Goal: Task Accomplishment & Management: Use online tool/utility

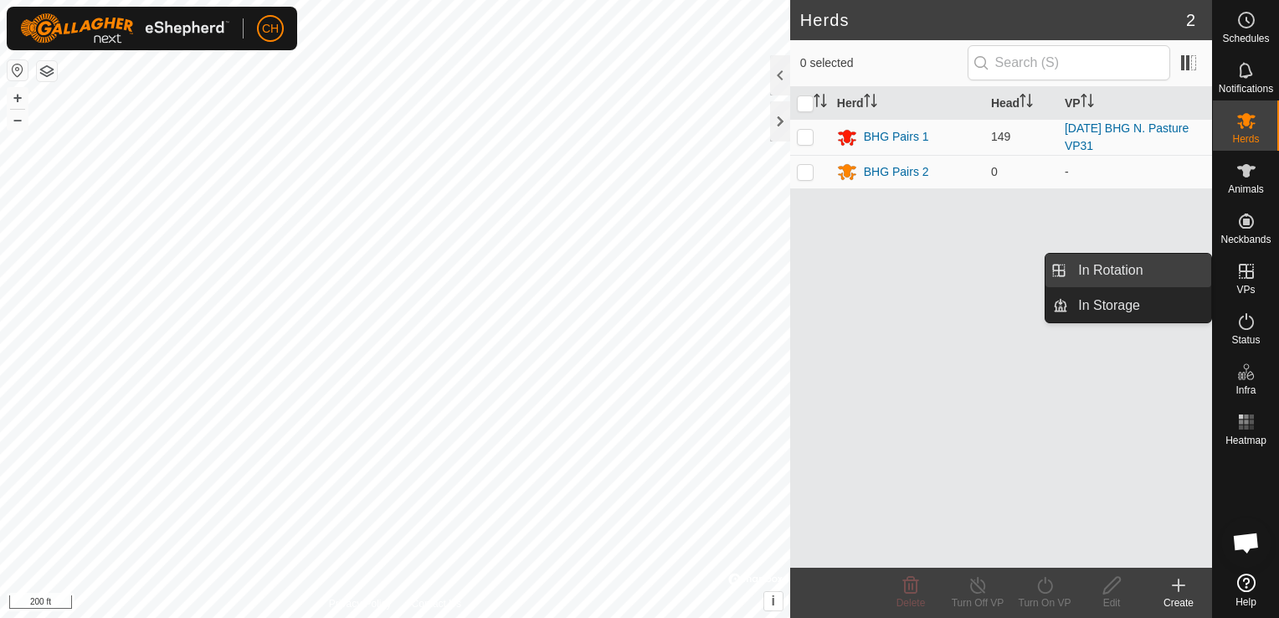
click at [1134, 272] on link "In Rotation" at bounding box center [1139, 270] width 143 height 33
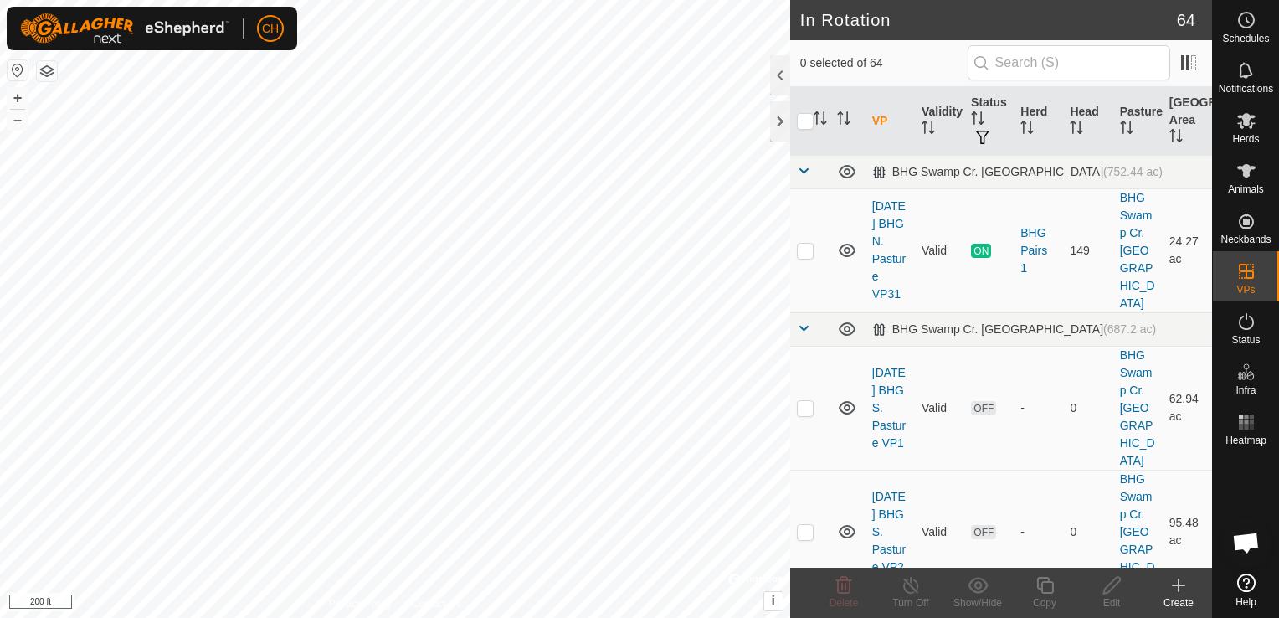
click at [1181, 588] on icon at bounding box center [1178, 585] width 20 height 20
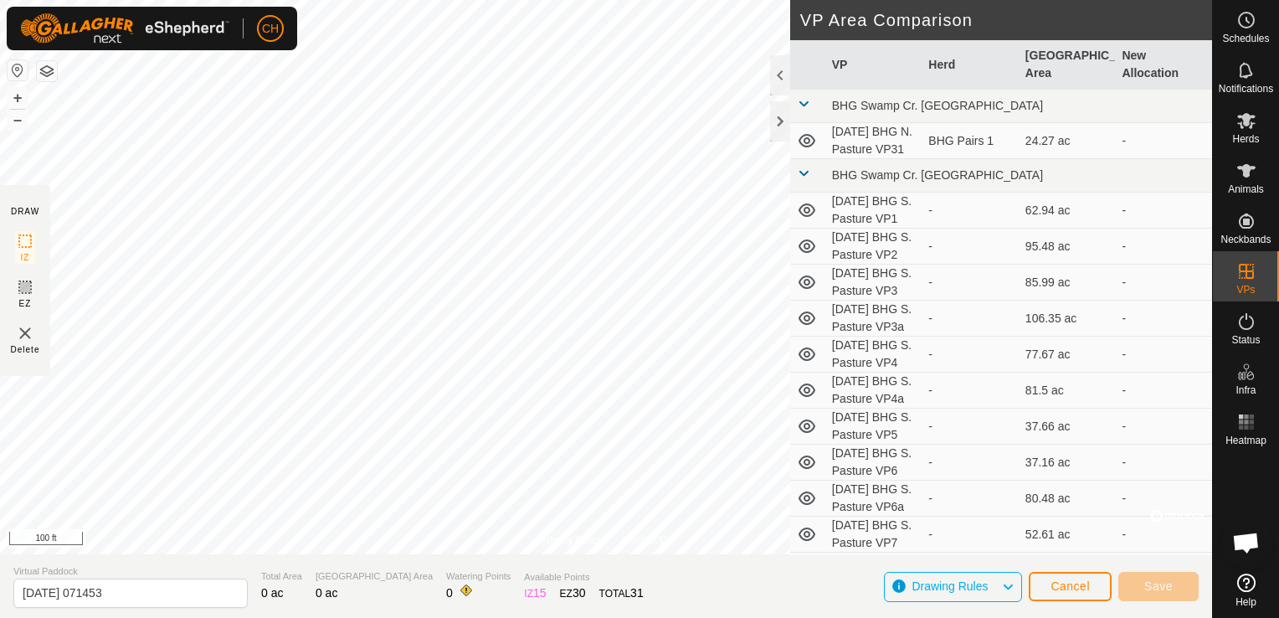
click at [817, 226] on div "Privacy Policy Contact Us 322 0882990361 BHG Pairs 1 [DATE] BHG N. Pasture VP31…" at bounding box center [606, 309] width 1212 height 618
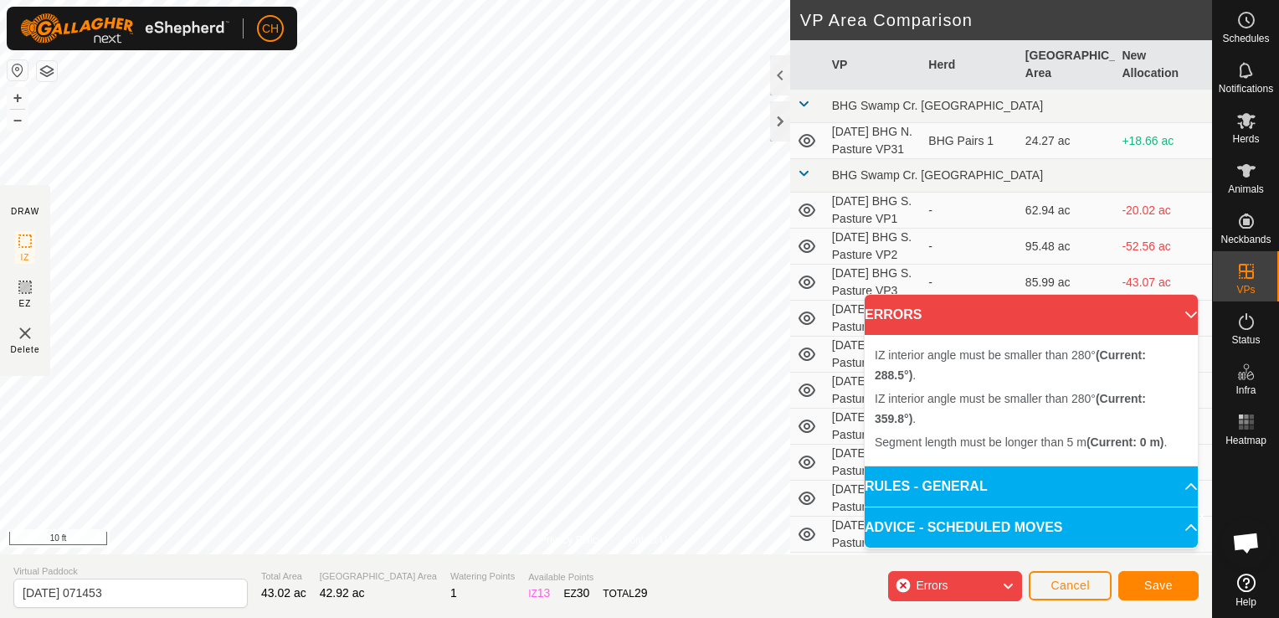
click at [23, 333] on img at bounding box center [25, 333] width 20 height 20
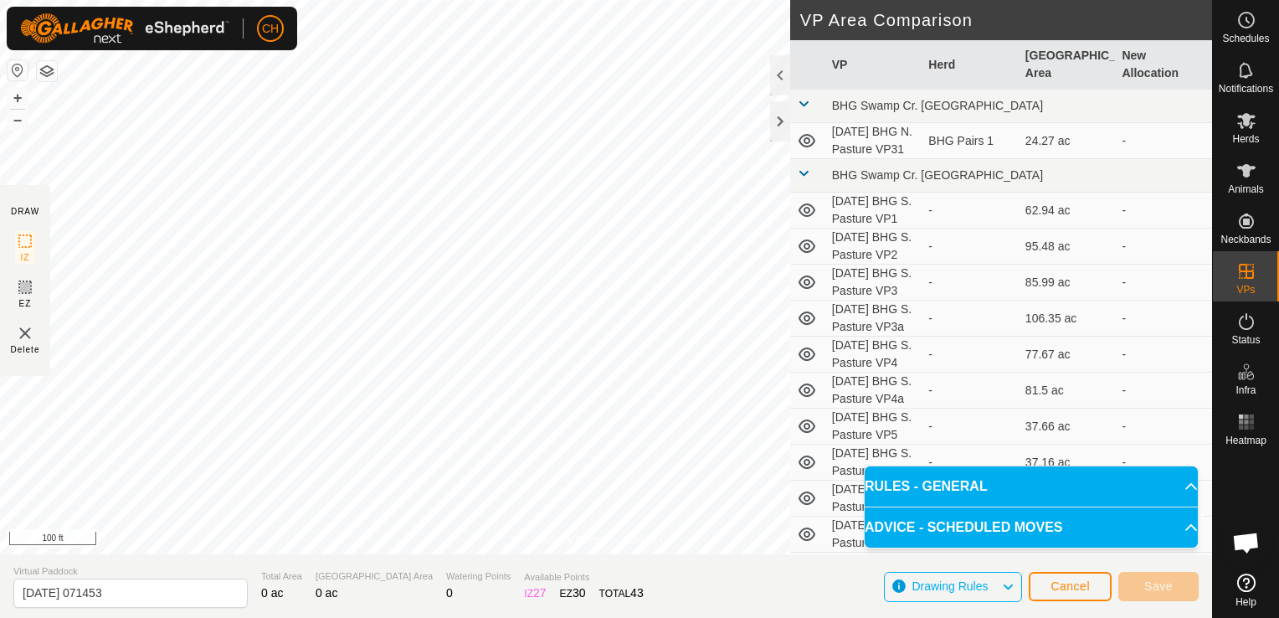
click at [642, 567] on div "Privacy Policy Contact Us IZ interior angle must be smaller than 280° (Current:…" at bounding box center [606, 309] width 1212 height 618
click at [869, 179] on div "Privacy Policy Contact Us IZ interior angle must be smaller than 280° (Current:…" at bounding box center [606, 309] width 1212 height 618
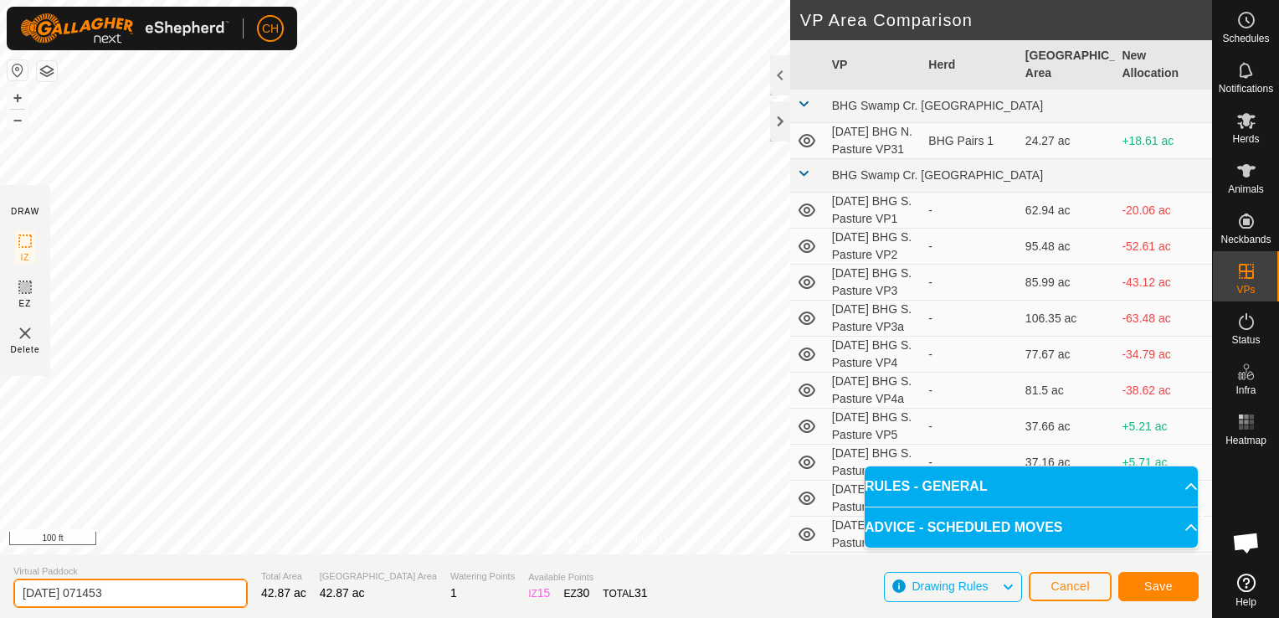
click at [143, 595] on input "[DATE] 071453" at bounding box center [130, 592] width 234 height 29
type input "[DATE] BHG N. Pasture VP31a"
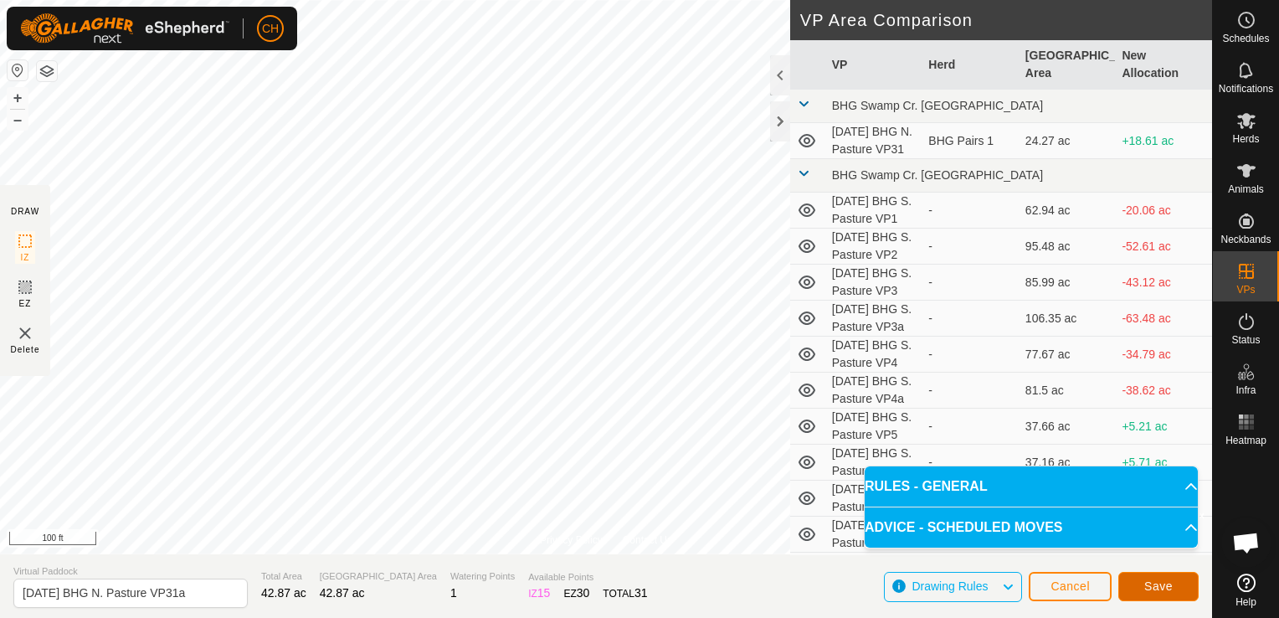
click at [1155, 584] on span "Save" at bounding box center [1158, 585] width 28 height 13
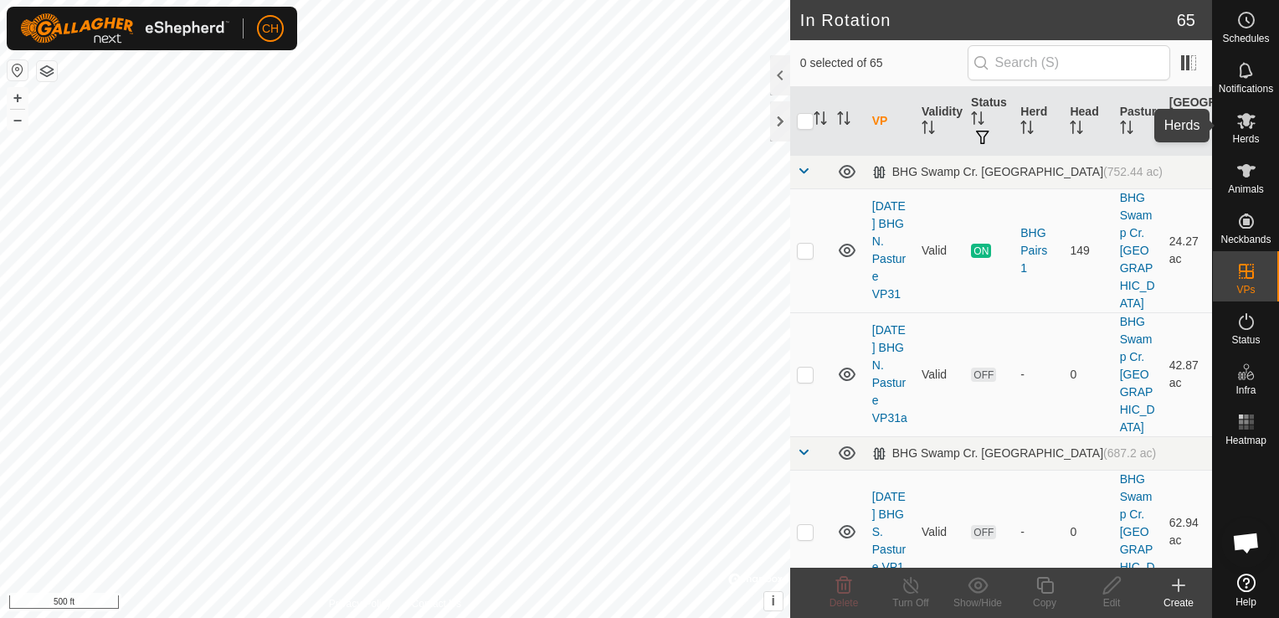
click at [1253, 134] on span "Herds" at bounding box center [1245, 139] width 27 height 10
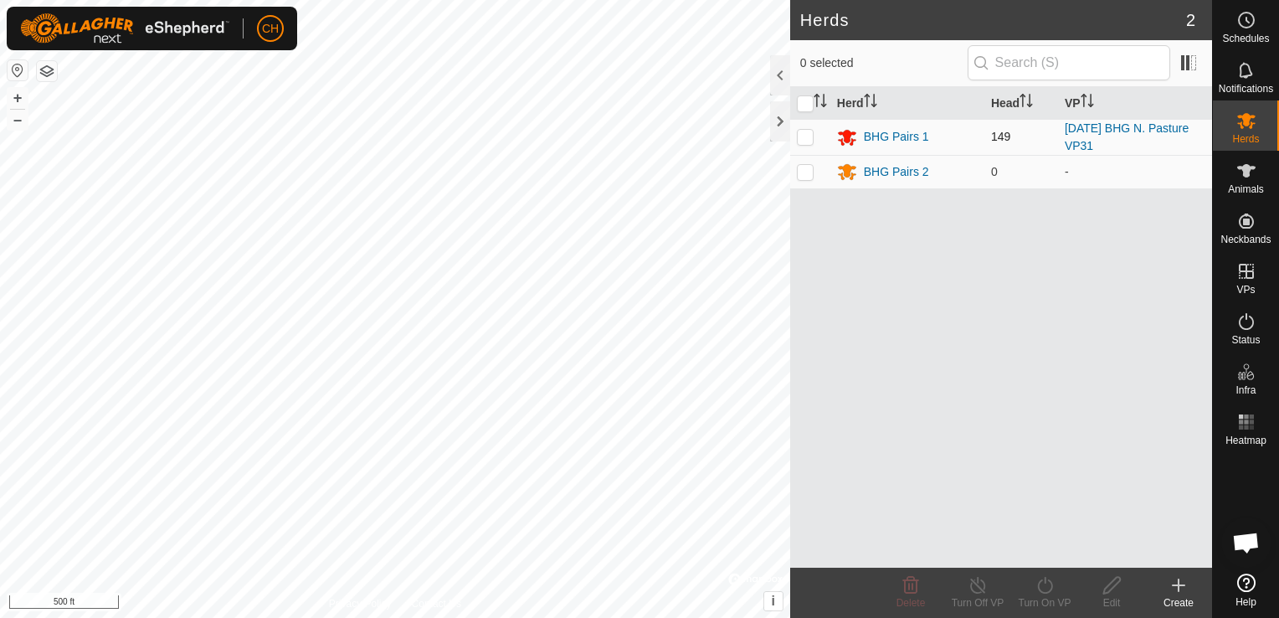
click at [808, 139] on p-checkbox at bounding box center [805, 136] width 17 height 13
checkbox input "true"
click at [1048, 579] on icon at bounding box center [1044, 585] width 21 height 20
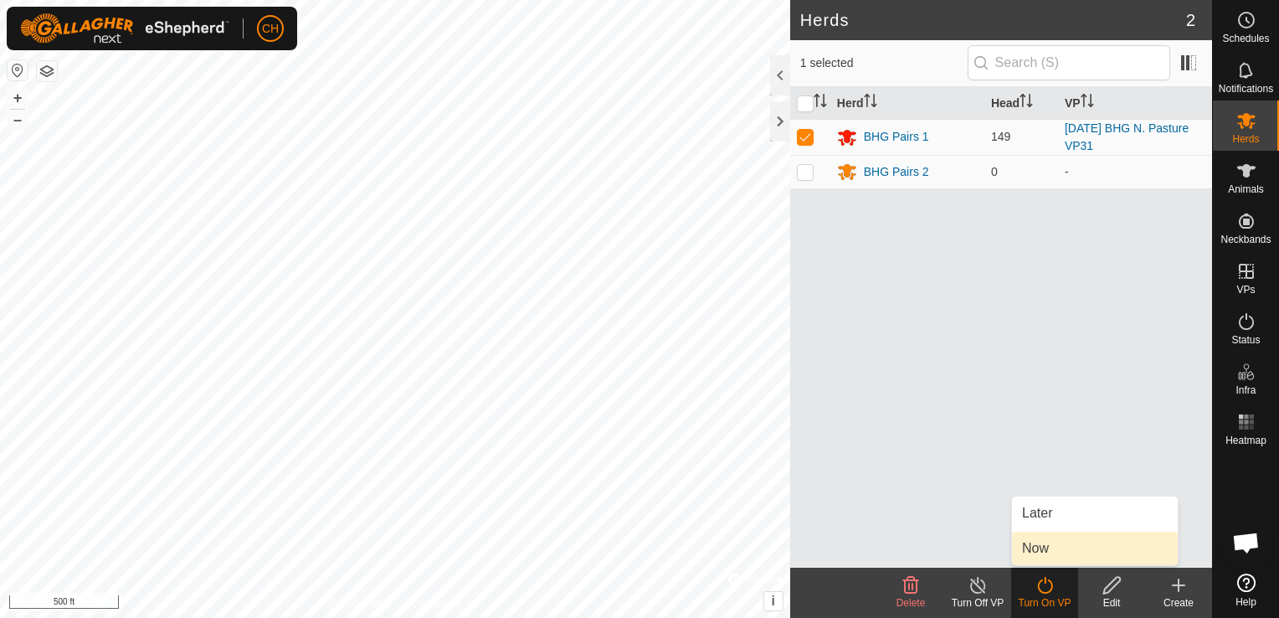
click at [1045, 548] on link "Now" at bounding box center [1095, 547] width 166 height 33
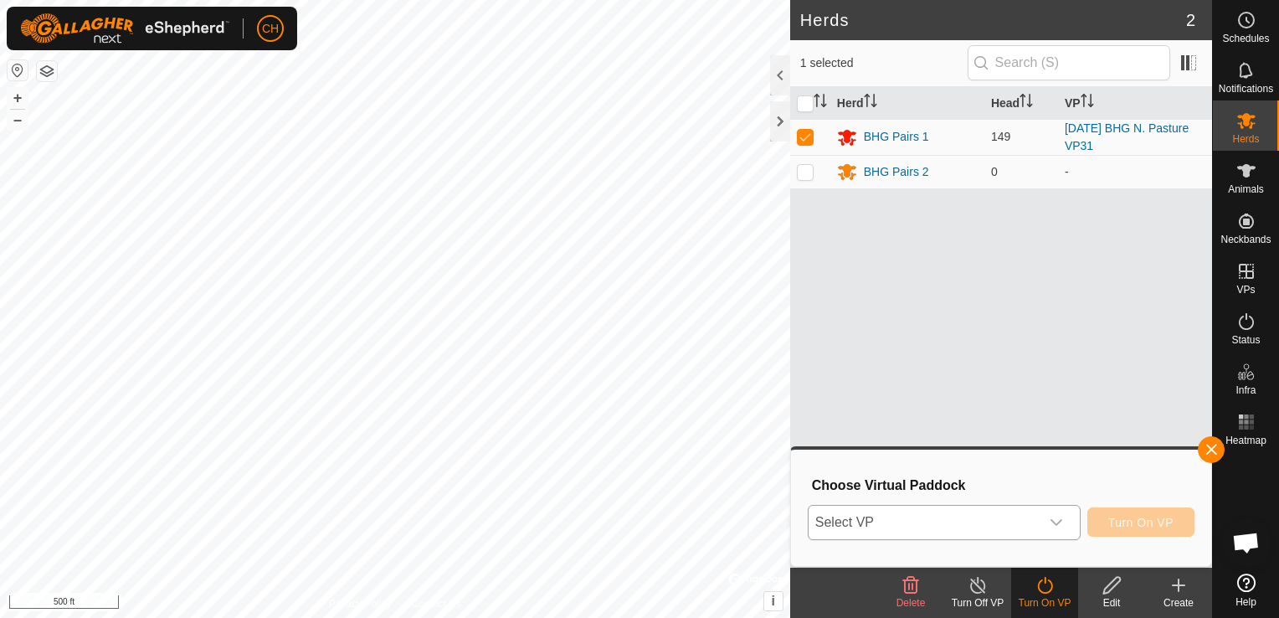
click at [1061, 521] on icon "dropdown trigger" at bounding box center [1056, 522] width 12 height 7
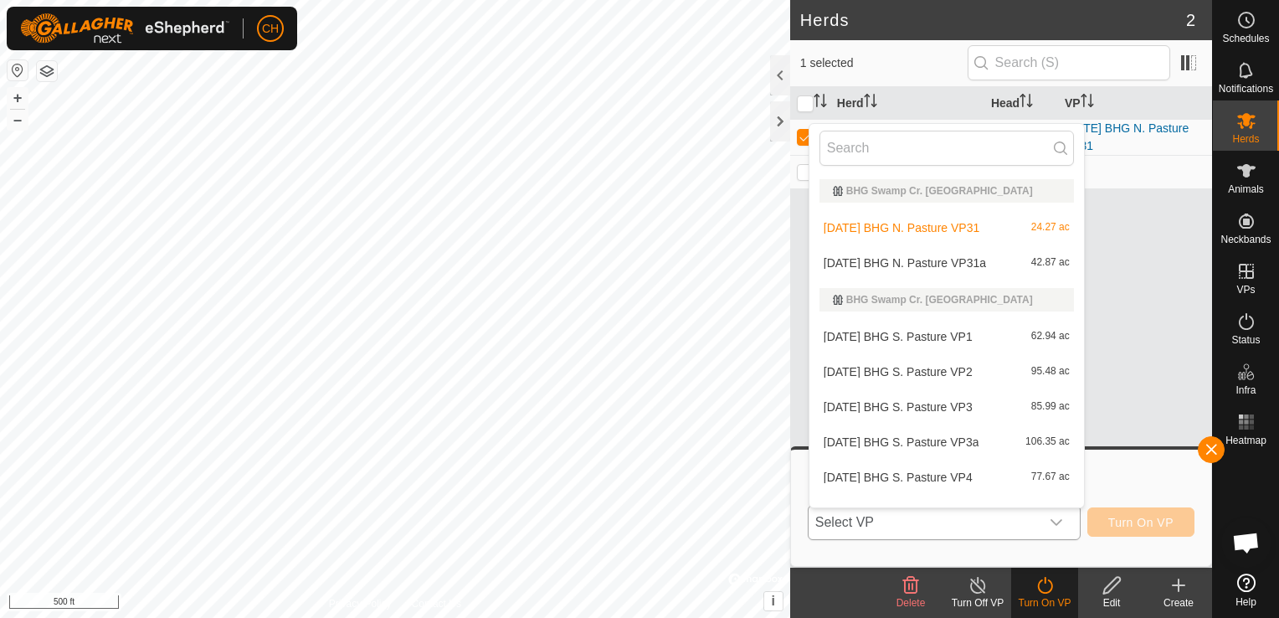
scroll to position [22, 0]
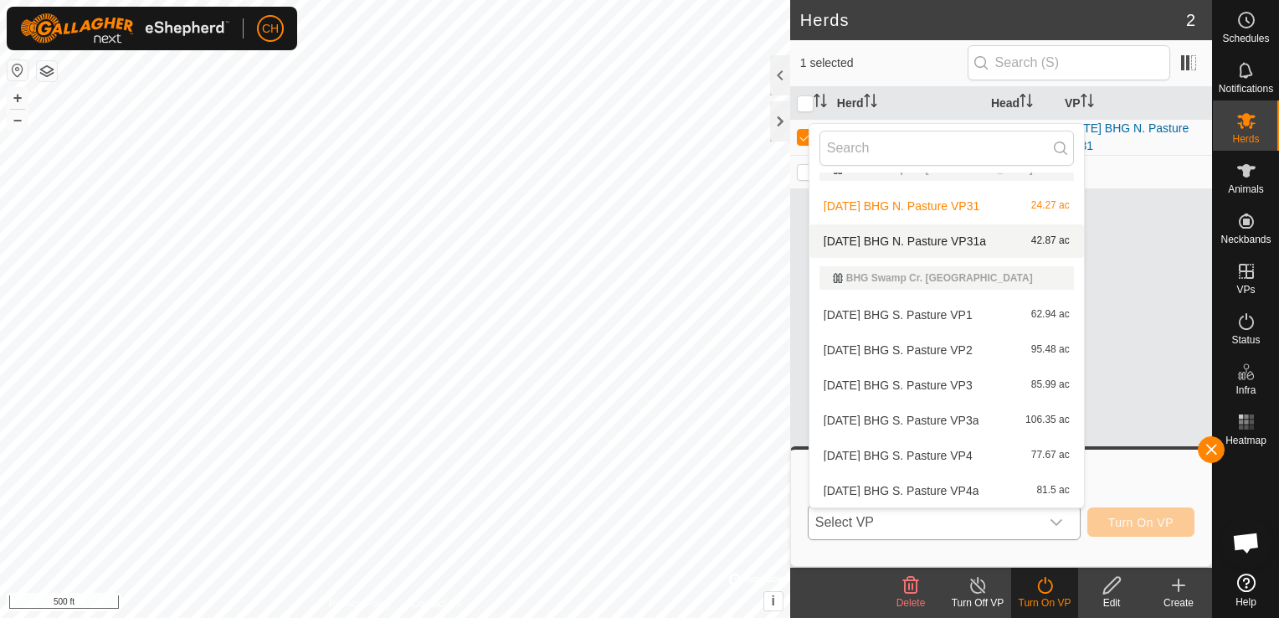
click at [961, 239] on li "[DATE] BHG N. Pasture VP31a 42.87 ac" at bounding box center [946, 240] width 275 height 33
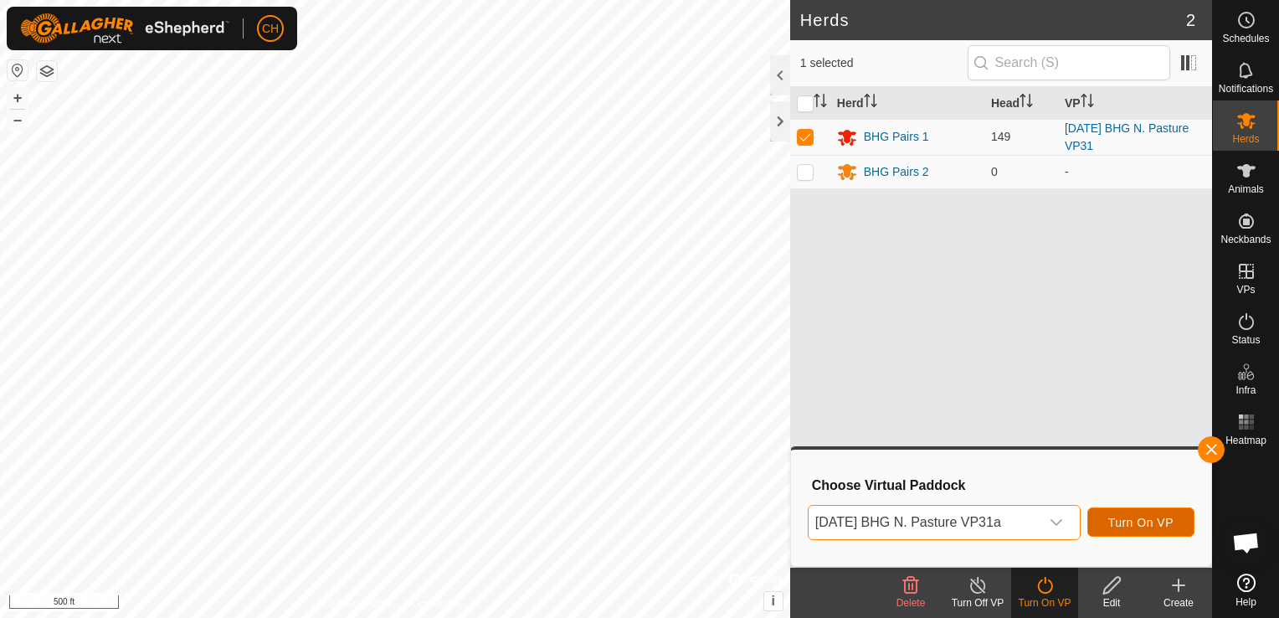
click at [1152, 520] on span "Turn On VP" at bounding box center [1140, 522] width 65 height 13
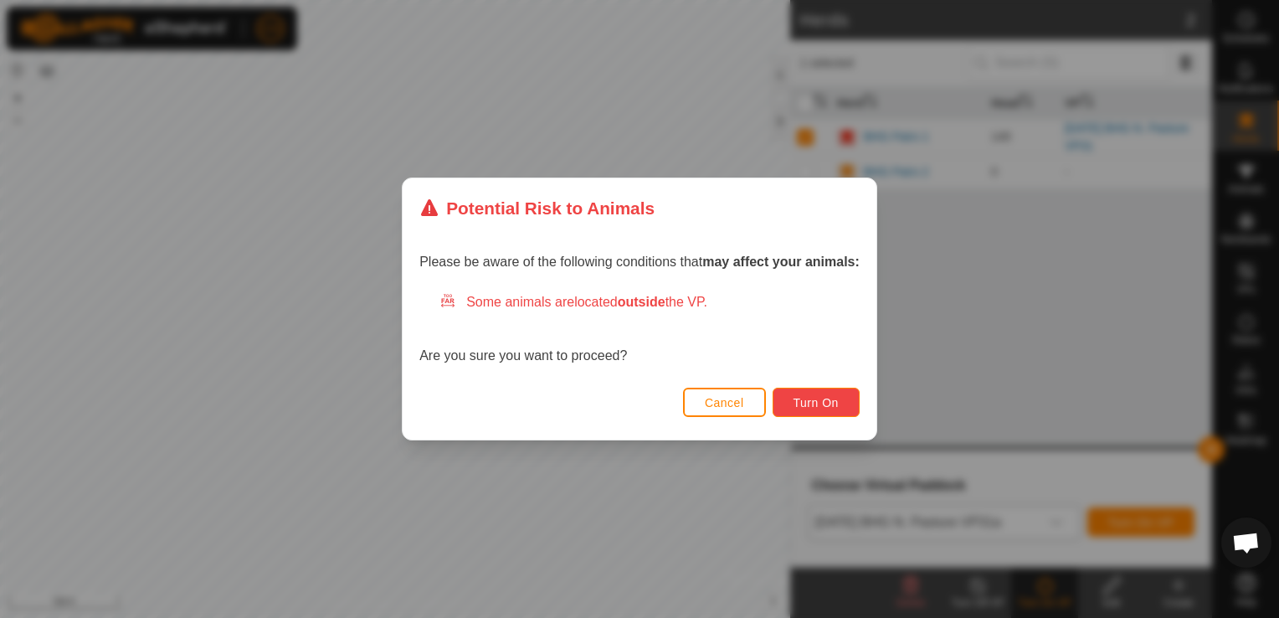
click at [834, 399] on span "Turn On" at bounding box center [815, 402] width 45 height 13
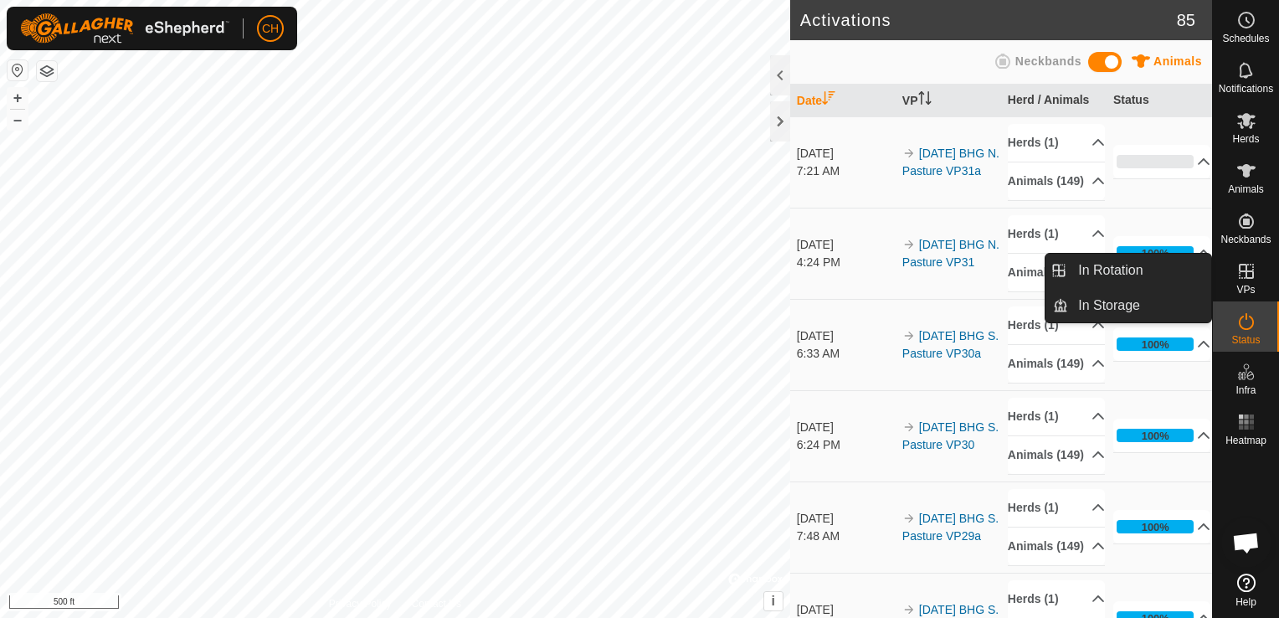
click at [1252, 278] on icon at bounding box center [1246, 271] width 15 height 15
click at [1123, 264] on link "In Rotation" at bounding box center [1139, 270] width 143 height 33
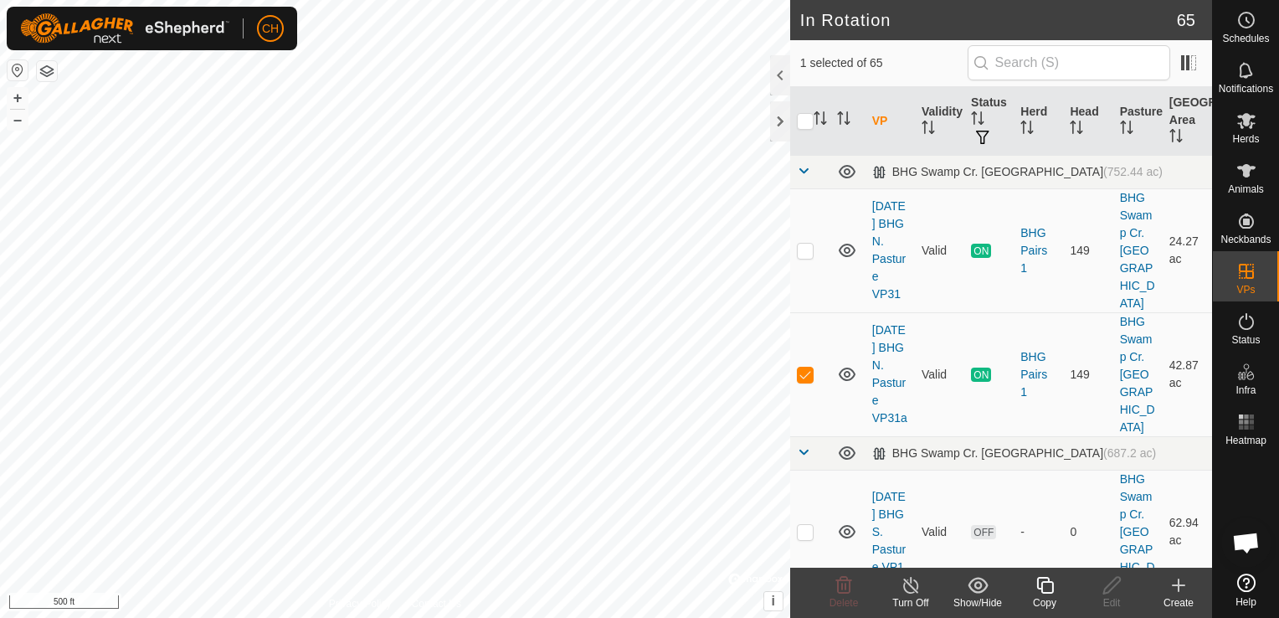
click at [1180, 588] on icon at bounding box center [1178, 585] width 20 height 20
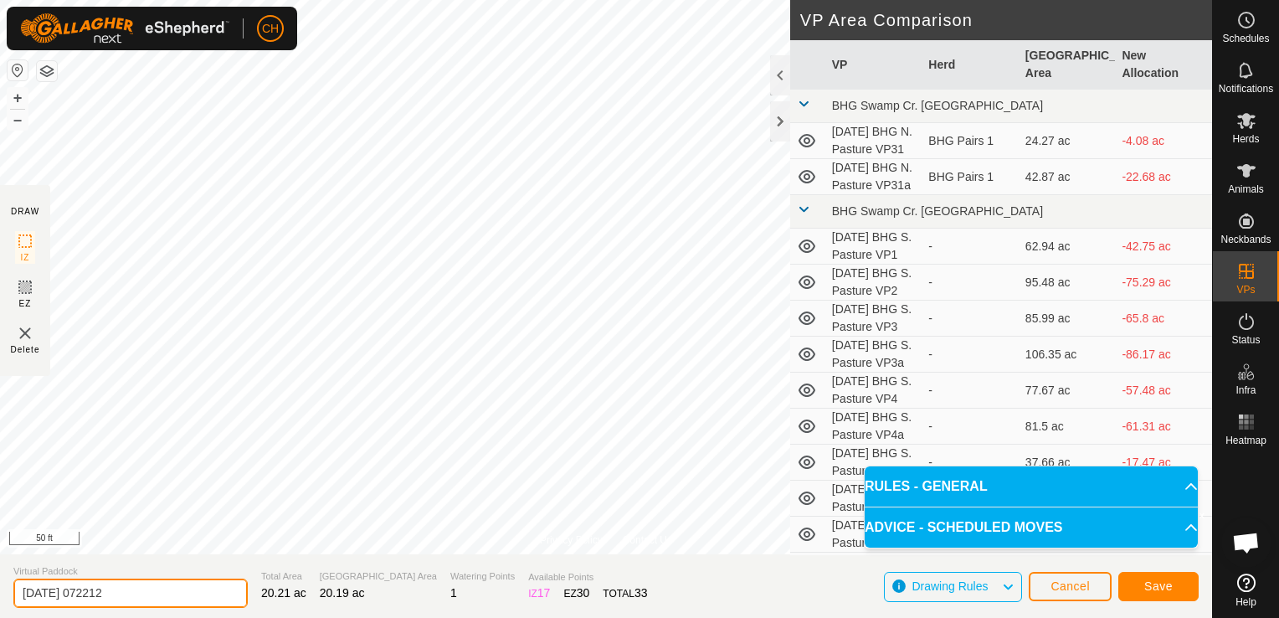
click at [161, 599] on input "[DATE] 072212" at bounding box center [130, 592] width 234 height 29
type input "[DATE] BHG N. Pasture VP32"
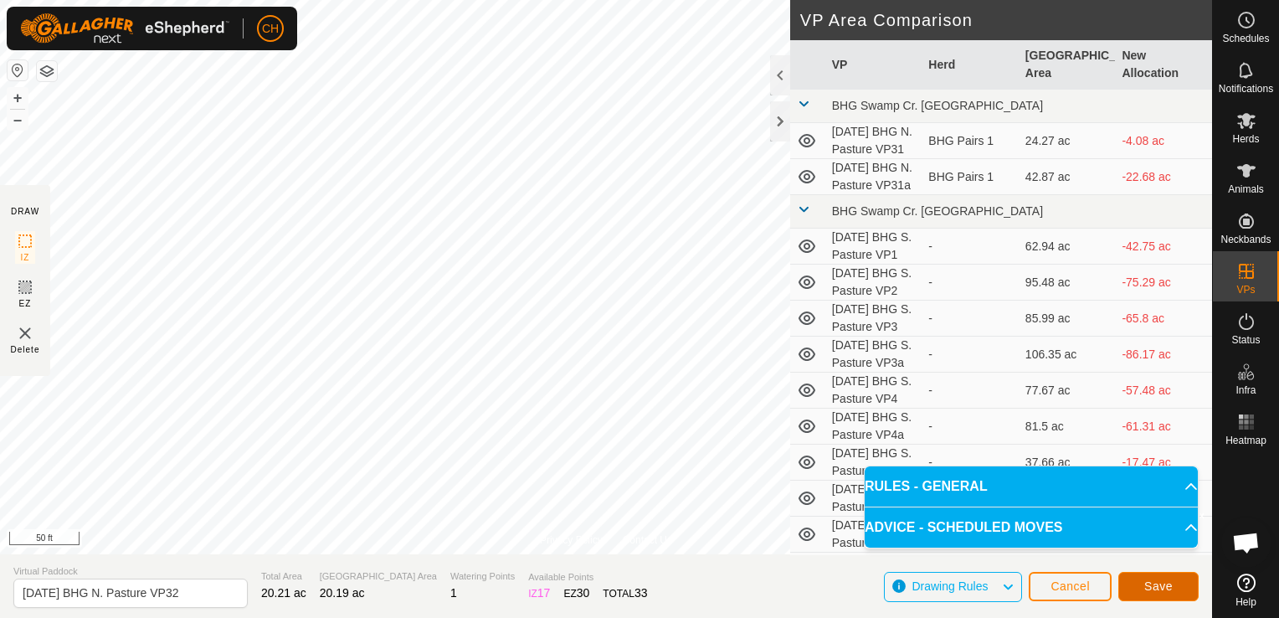
click at [1179, 587] on button "Save" at bounding box center [1158, 586] width 80 height 29
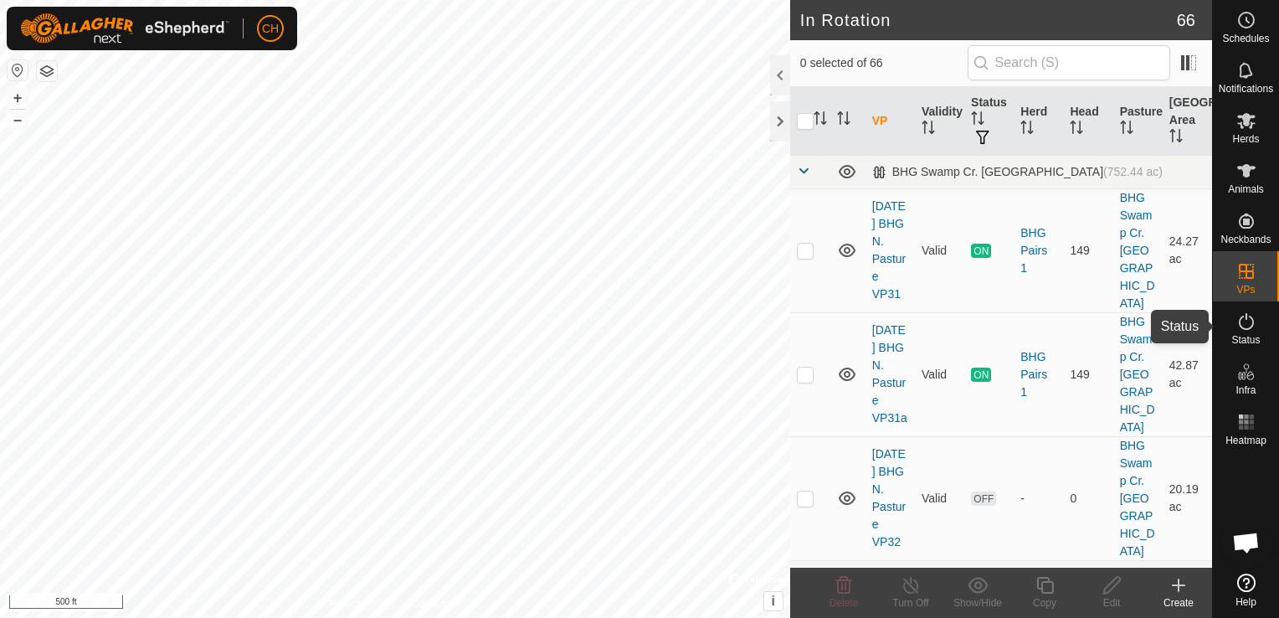
click at [1247, 328] on icon at bounding box center [1246, 321] width 15 height 17
